Goal: Task Accomplishment & Management: Use online tool/utility

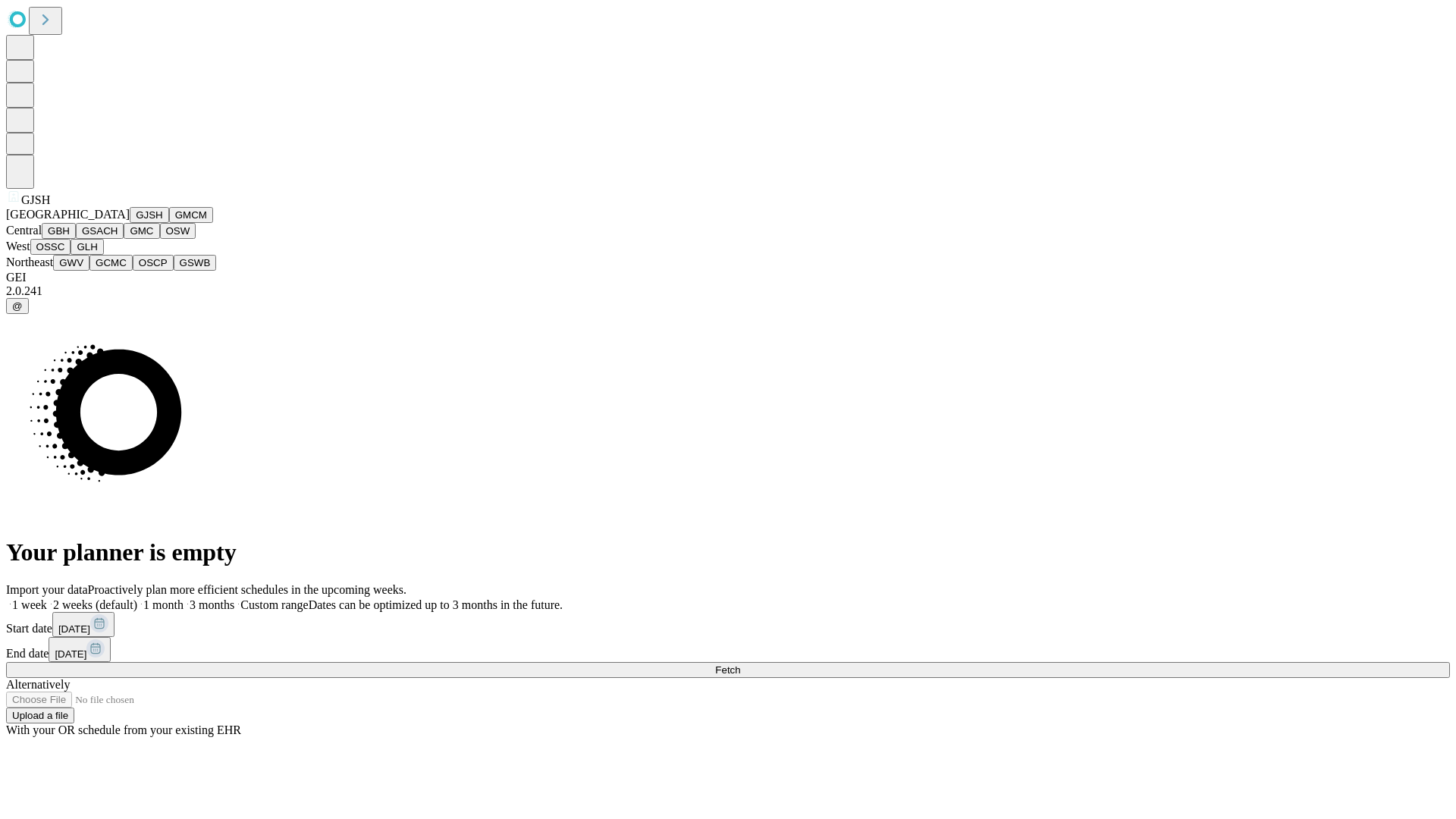
click at [129, 223] on button "GJSH" at bounding box center [149, 214] width 39 height 16
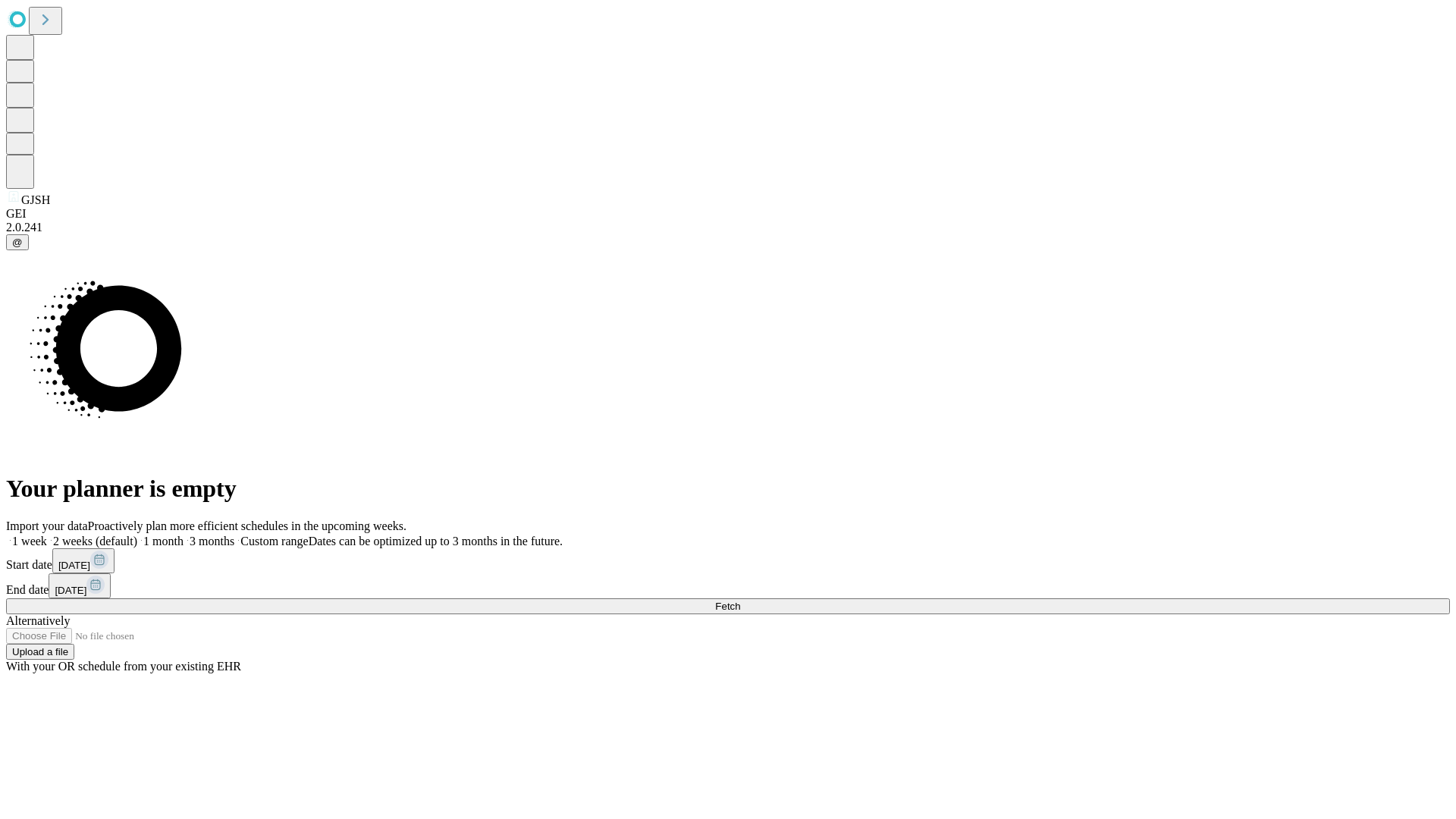
click at [137, 534] on label "2 weeks (default)" at bounding box center [92, 541] width 90 height 13
click at [740, 601] on span "Fetch" at bounding box center [728, 606] width 25 height 11
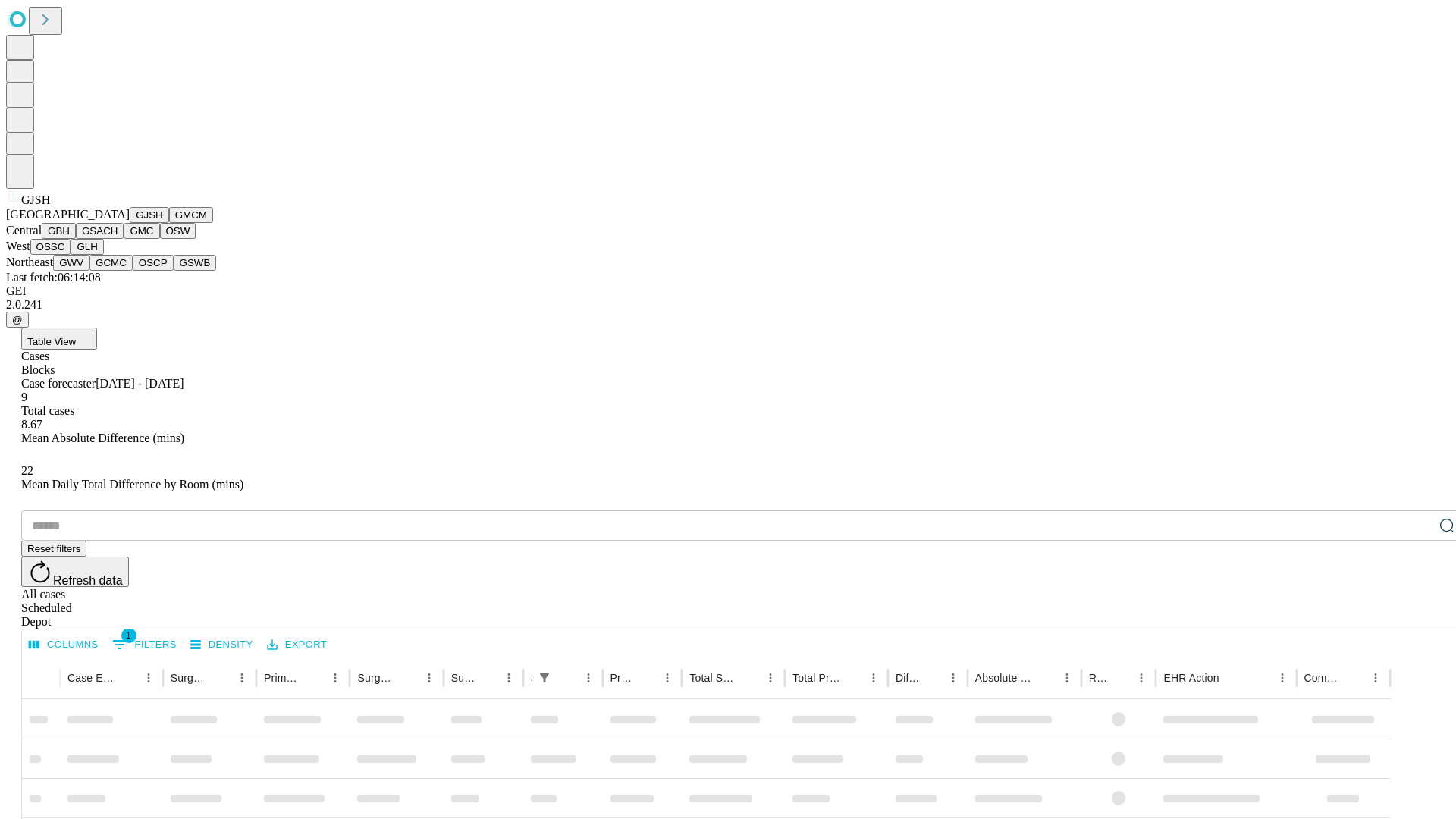
click at [169, 223] on button "GMCM" at bounding box center [192, 214] width 44 height 16
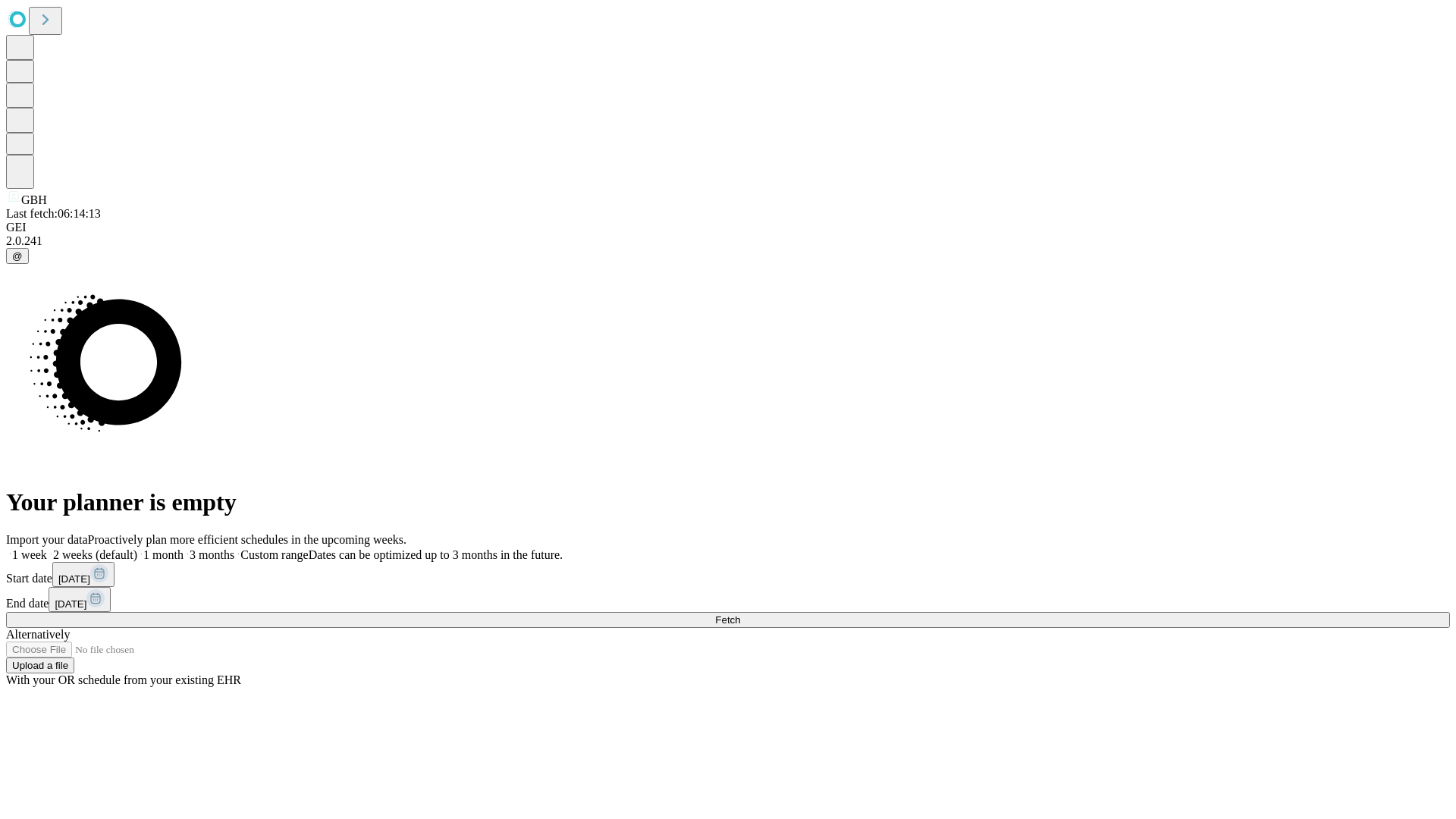
click at [137, 548] on label "2 weeks (default)" at bounding box center [92, 555] width 90 height 13
click at [740, 614] on span "Fetch" at bounding box center [728, 619] width 25 height 11
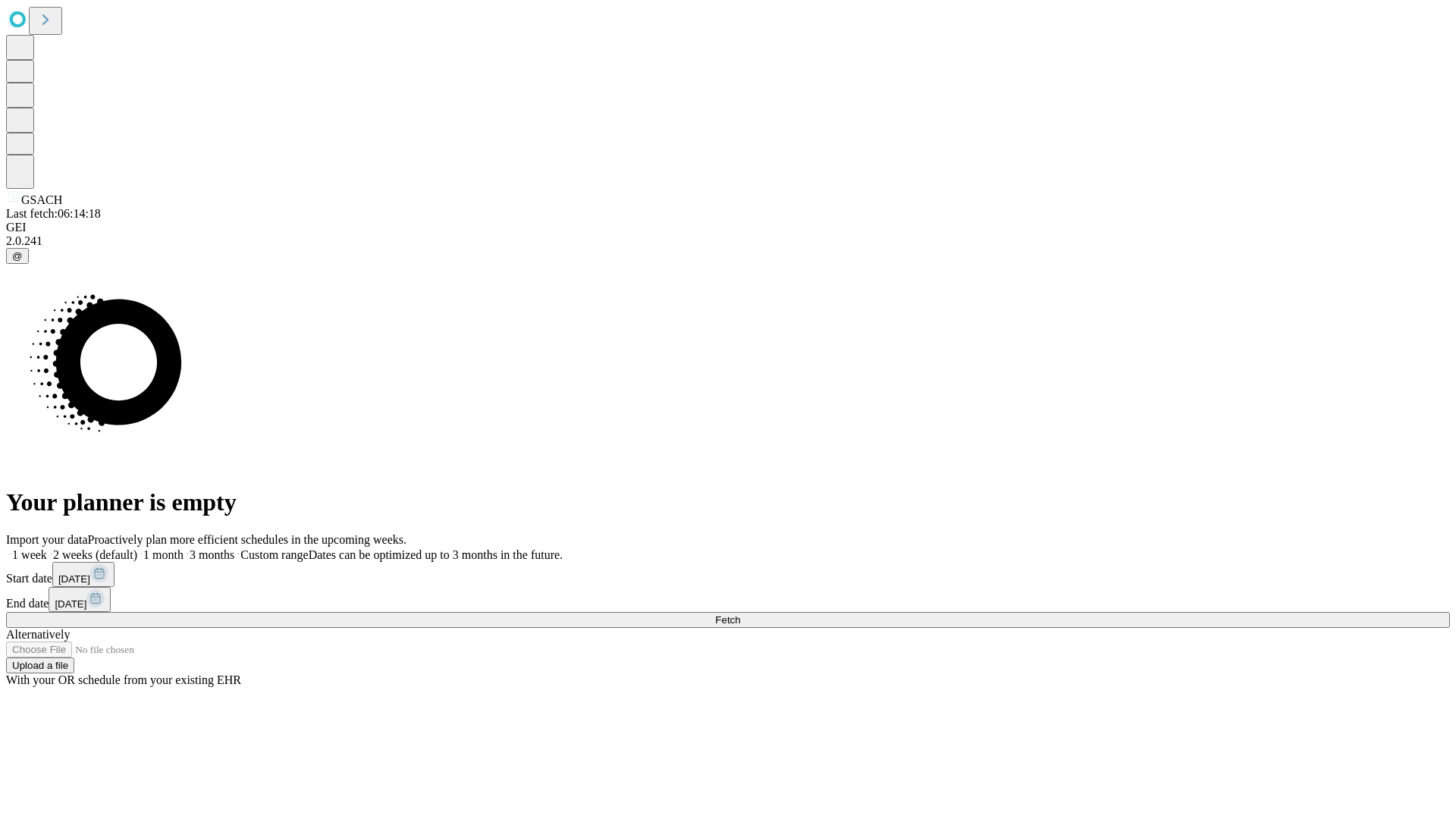
click at [137, 548] on label "2 weeks (default)" at bounding box center [92, 555] width 90 height 13
click at [740, 614] on span "Fetch" at bounding box center [728, 619] width 25 height 11
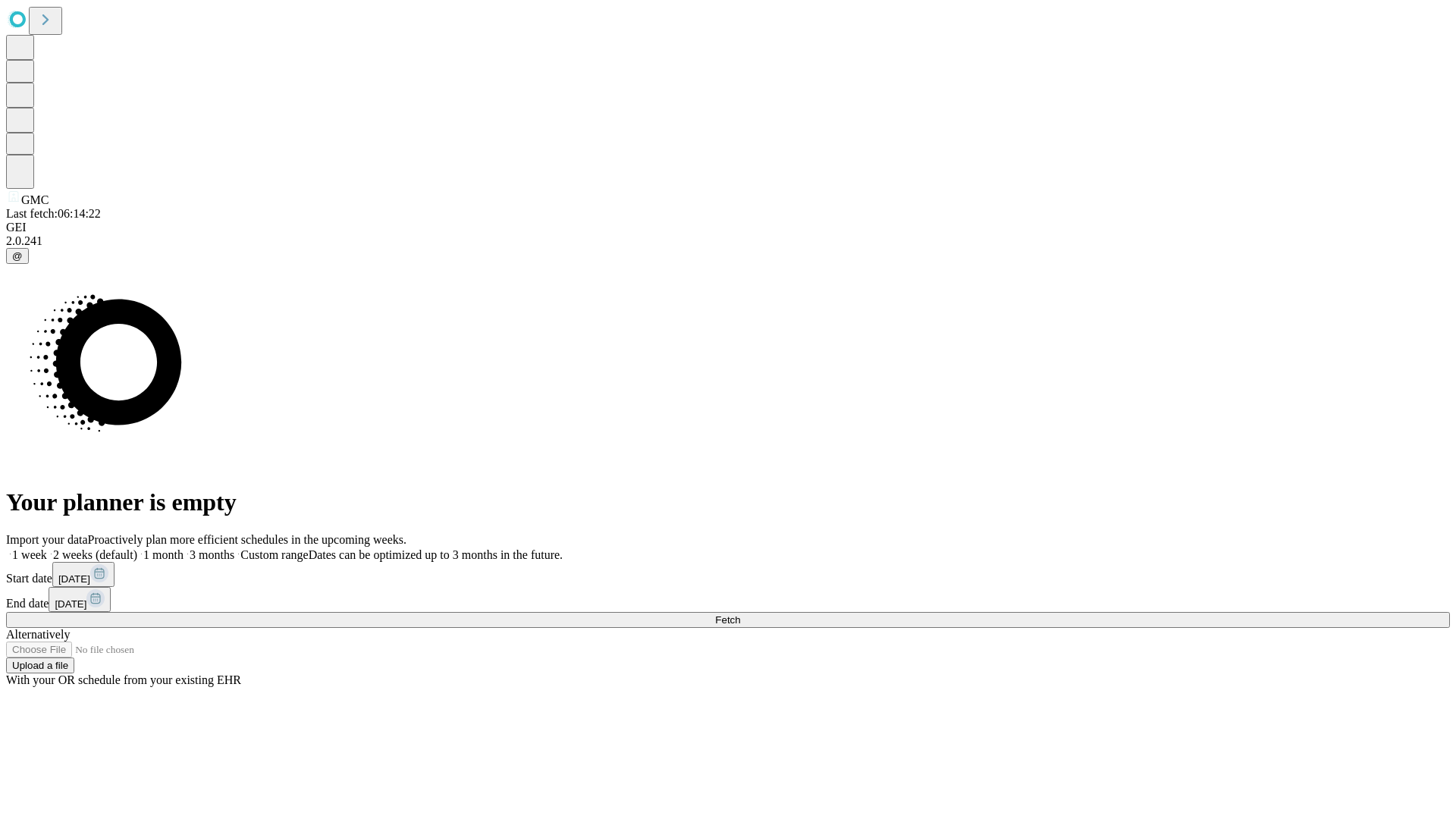
click at [137, 548] on label "2 weeks (default)" at bounding box center [92, 555] width 90 height 13
click at [740, 614] on span "Fetch" at bounding box center [728, 619] width 25 height 11
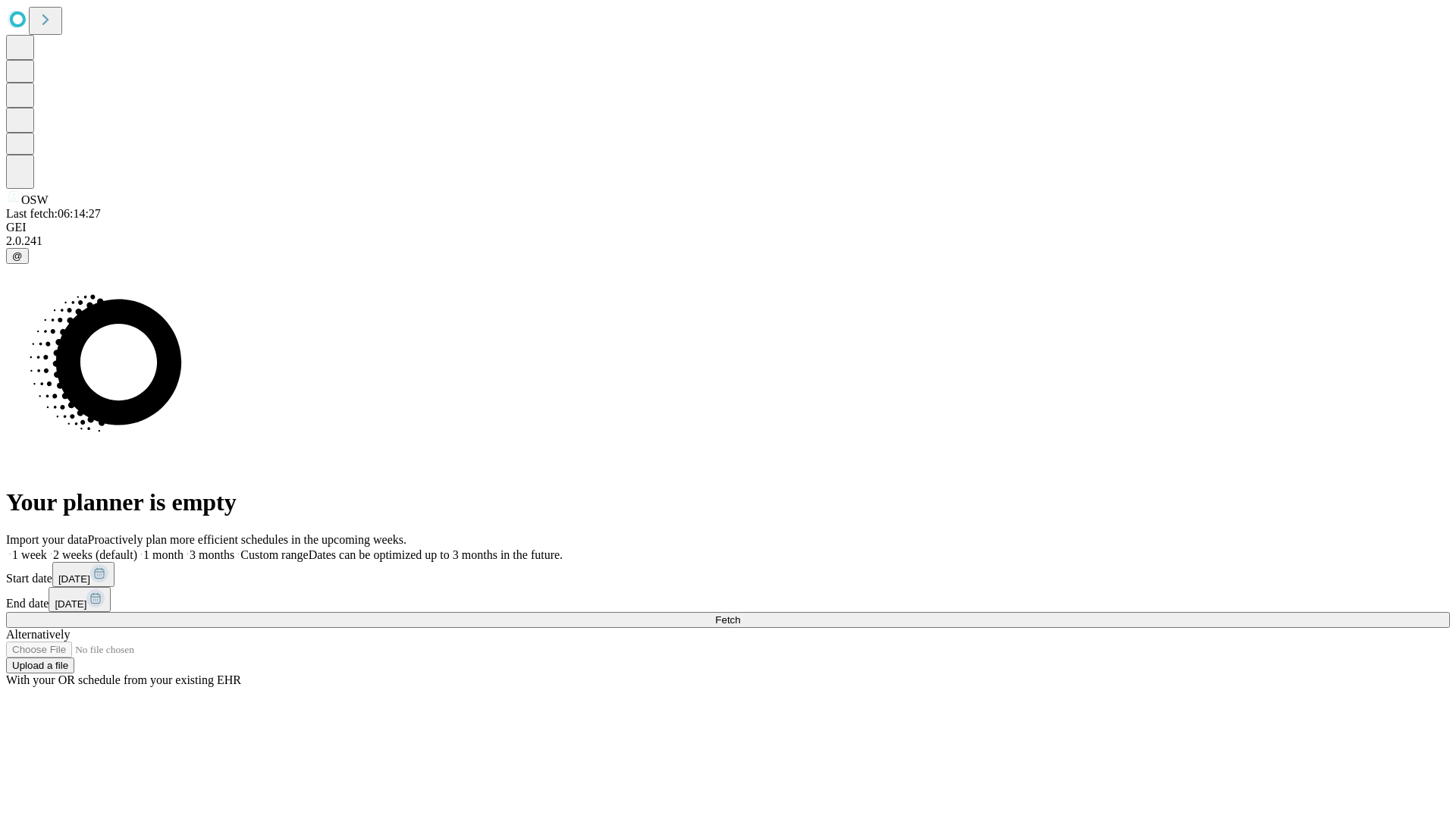
click at [137, 548] on label "2 weeks (default)" at bounding box center [92, 555] width 90 height 13
click at [740, 614] on span "Fetch" at bounding box center [728, 619] width 25 height 11
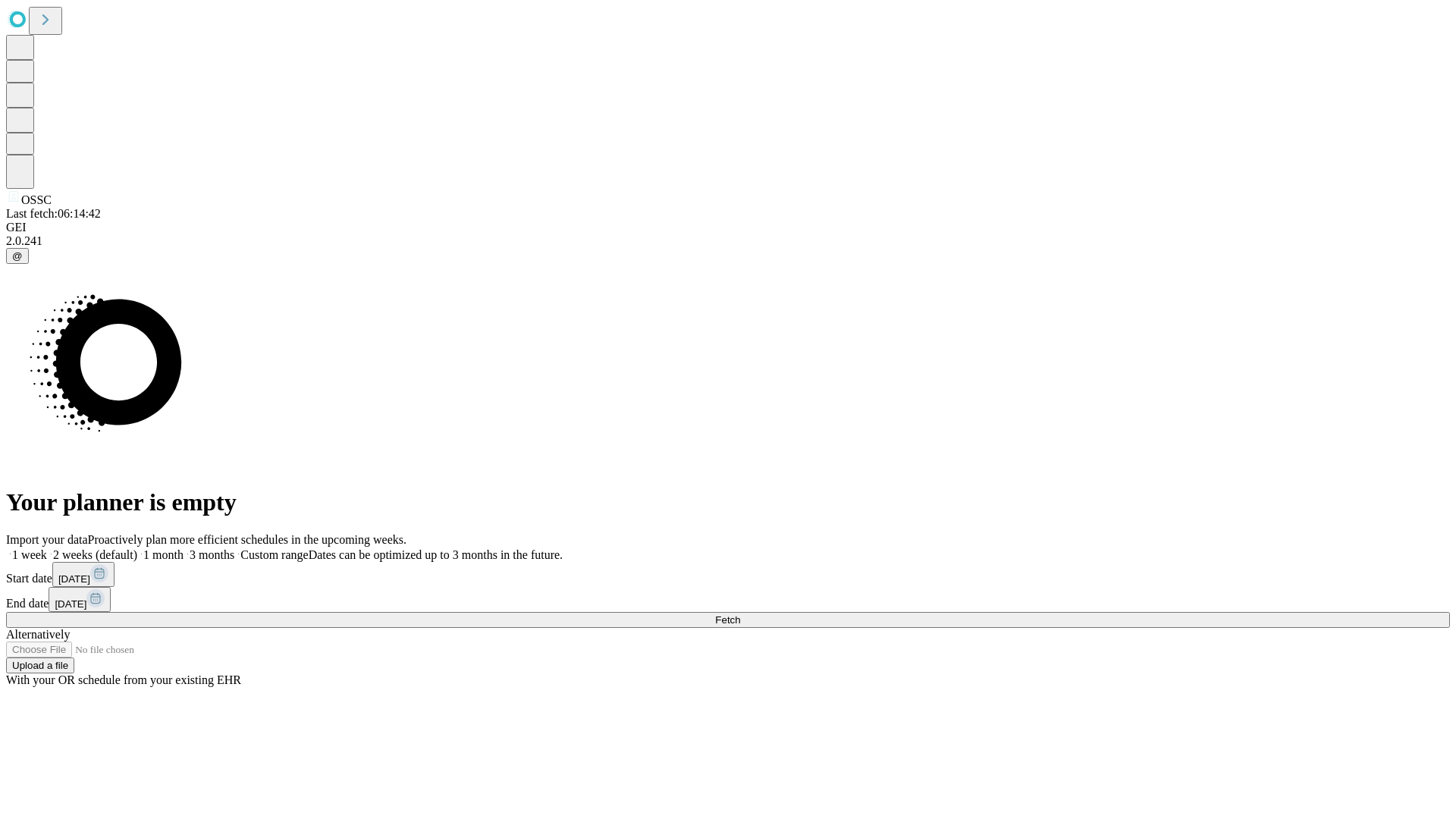
click at [137, 548] on label "2 weeks (default)" at bounding box center [92, 555] width 90 height 13
click at [740, 614] on span "Fetch" at bounding box center [728, 619] width 25 height 11
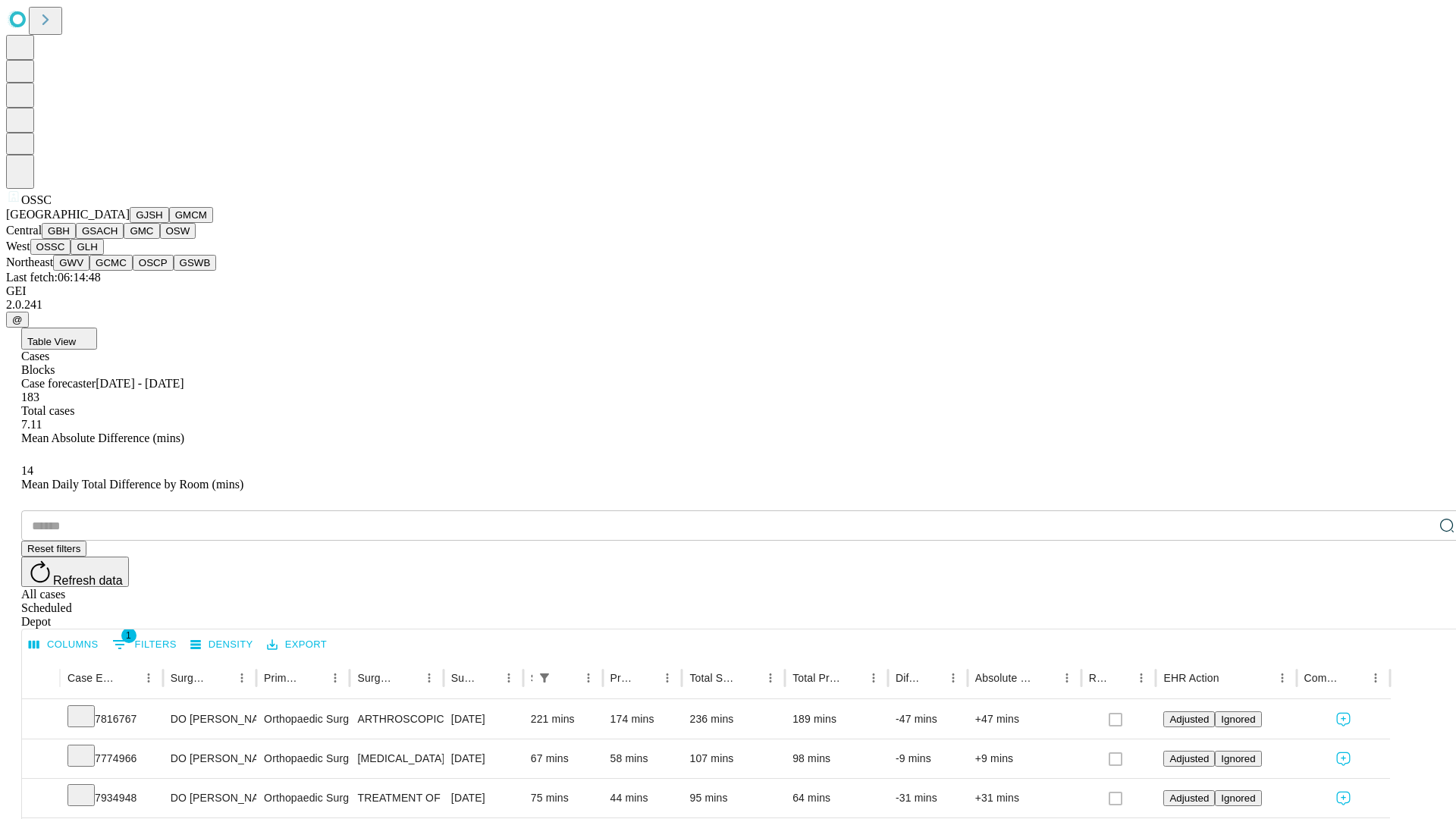
click at [103, 254] on button "GLH" at bounding box center [87, 246] width 33 height 16
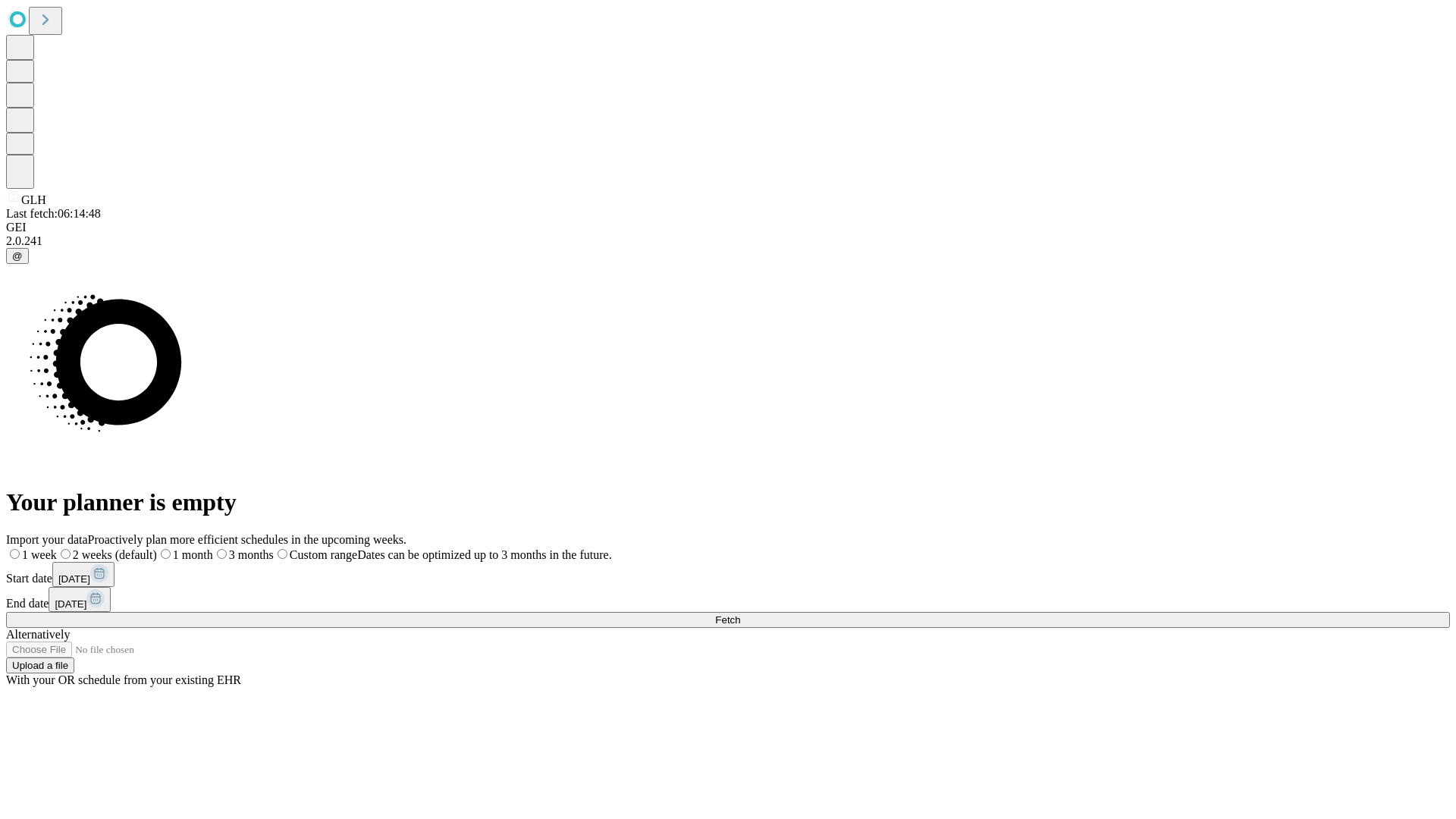
click at [157, 548] on label "2 weeks (default)" at bounding box center [106, 555] width 100 height 13
click at [740, 614] on span "Fetch" at bounding box center [728, 619] width 25 height 11
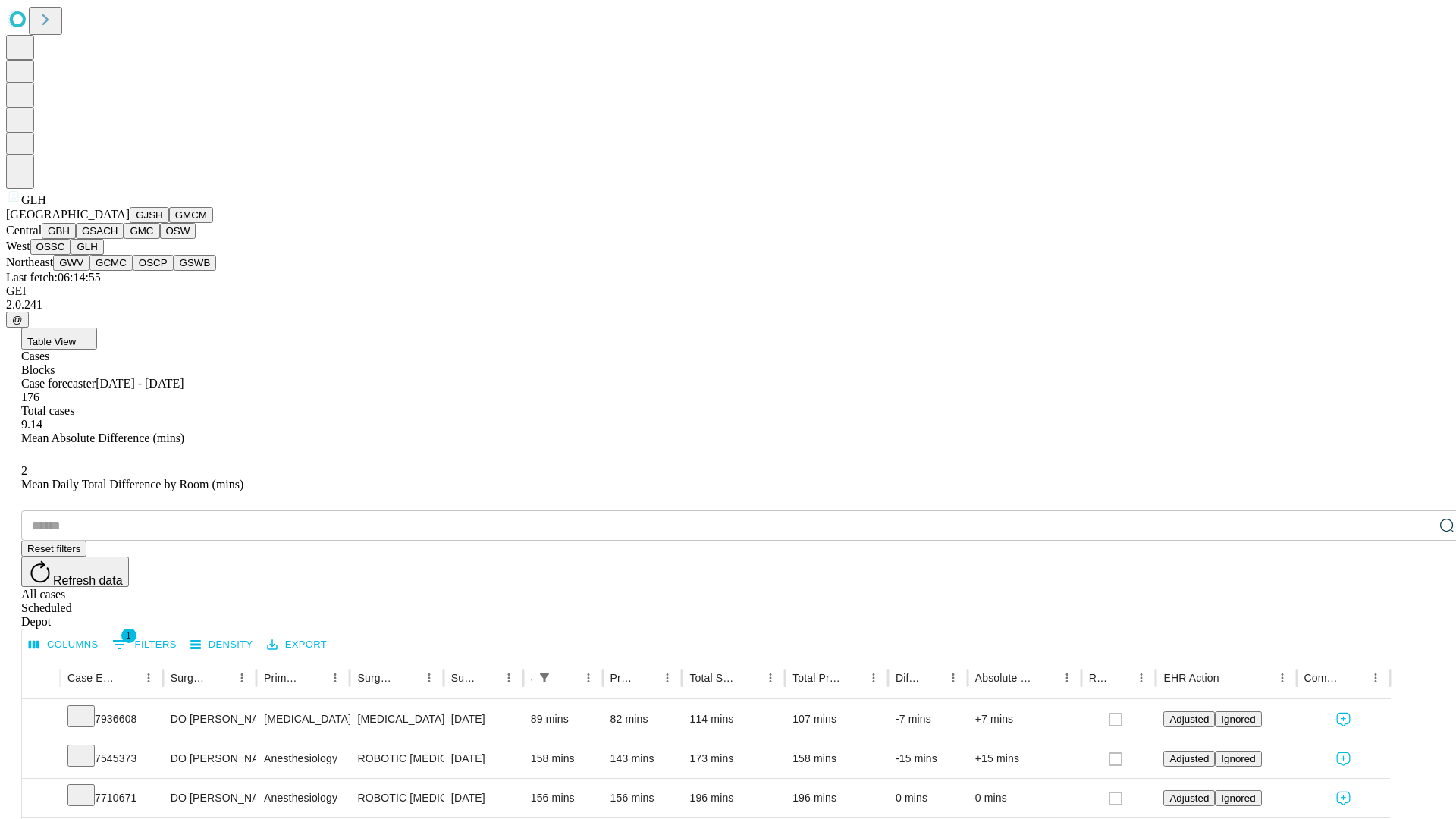
click at [89, 271] on button "GWV" at bounding box center [71, 262] width 36 height 16
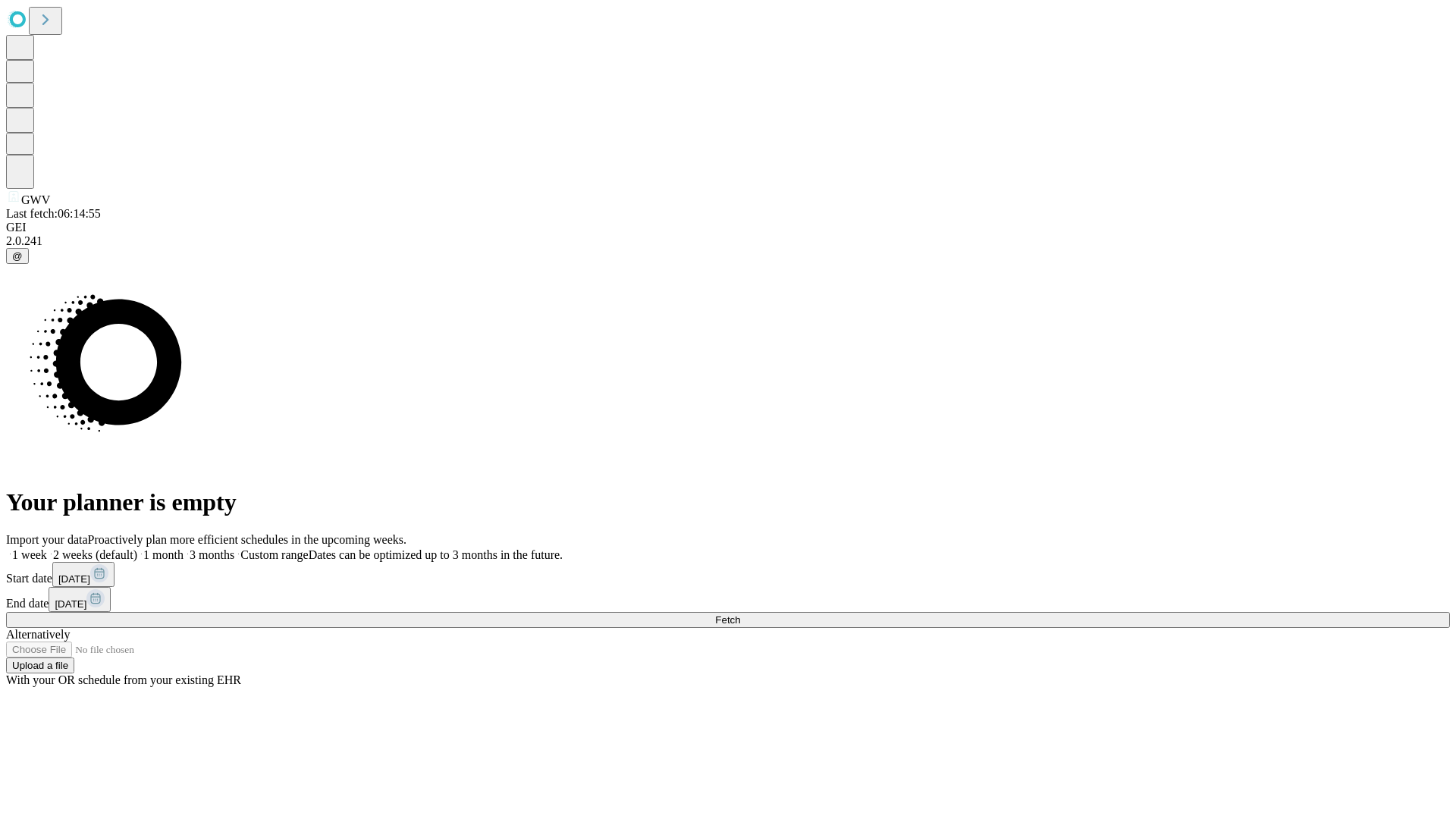
click at [740, 614] on span "Fetch" at bounding box center [728, 619] width 25 height 11
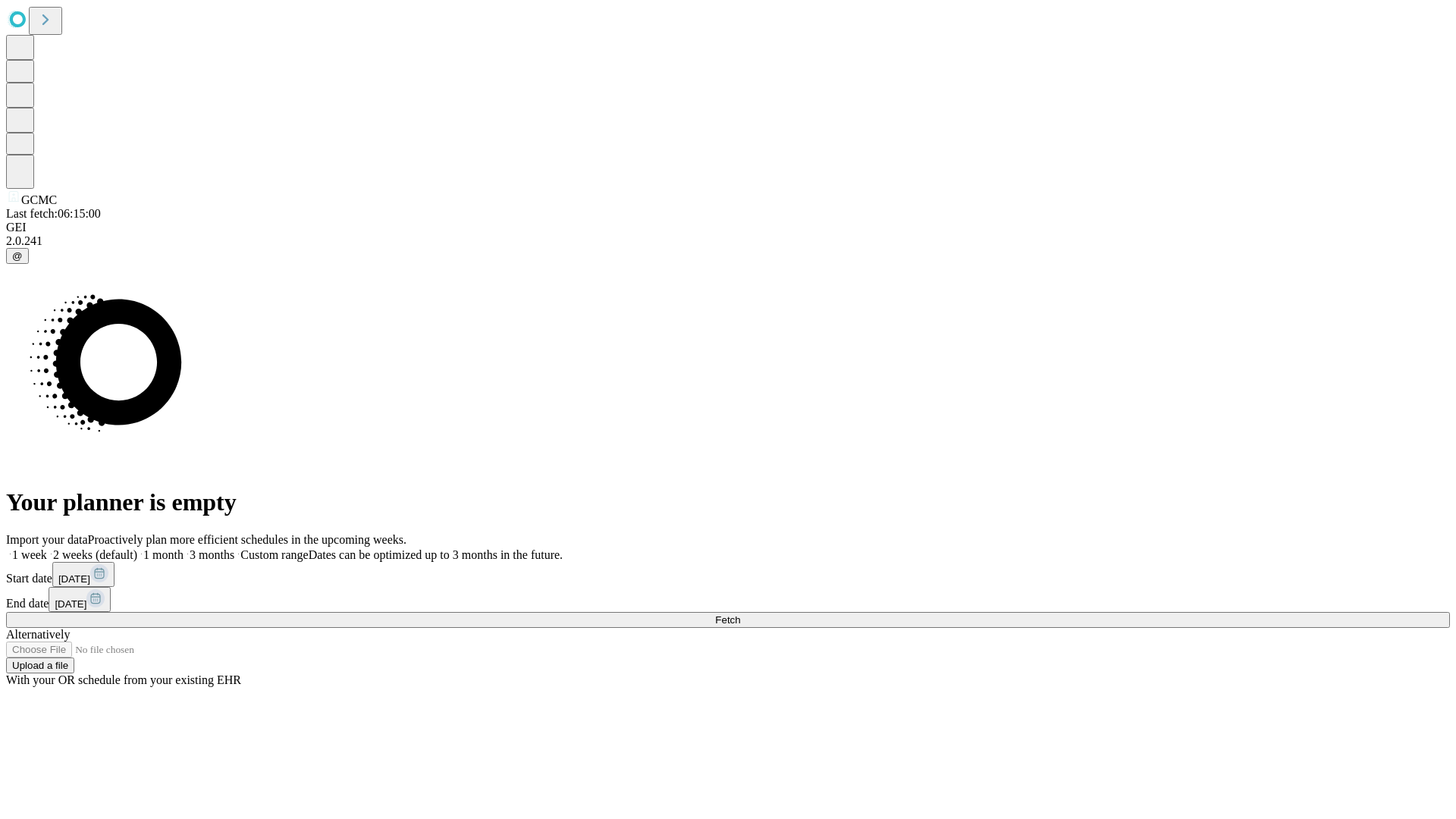
click at [740, 614] on span "Fetch" at bounding box center [728, 619] width 25 height 11
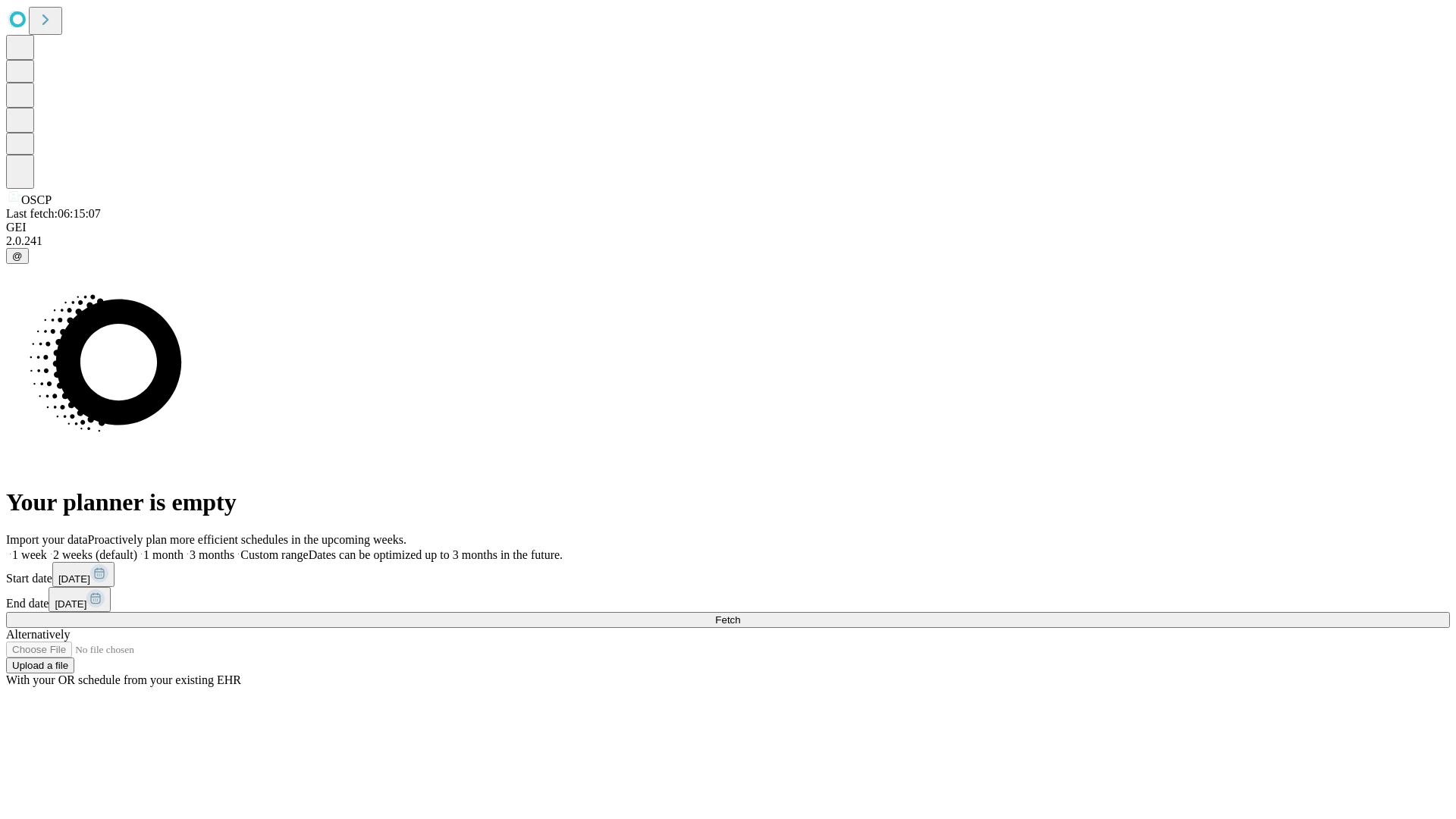
click at [137, 548] on label "2 weeks (default)" at bounding box center [92, 555] width 90 height 13
click at [740, 614] on span "Fetch" at bounding box center [728, 619] width 25 height 11
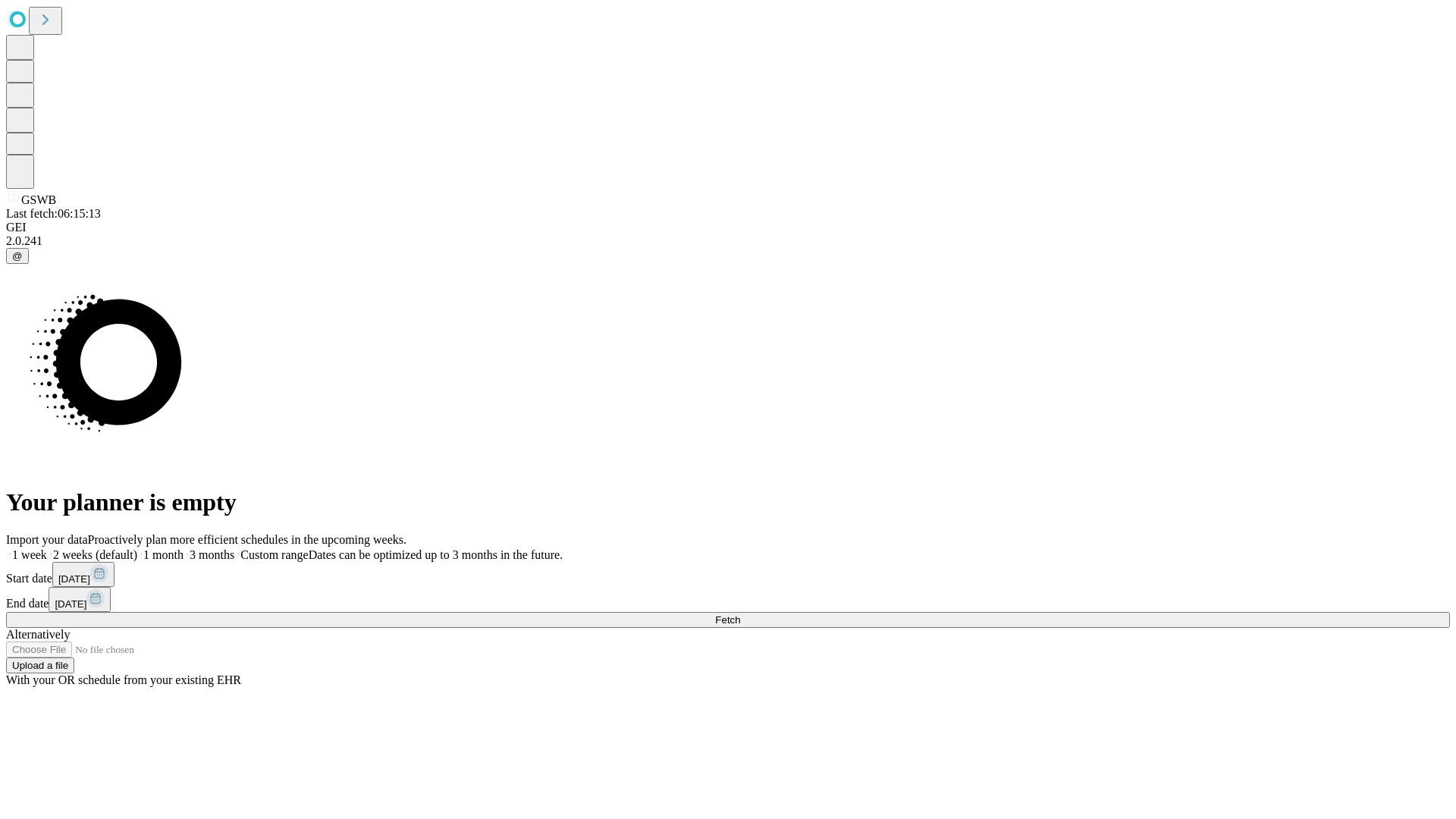
click at [137, 548] on label "2 weeks (default)" at bounding box center [92, 555] width 90 height 13
click at [740, 614] on span "Fetch" at bounding box center [728, 619] width 25 height 11
